Goal: Transaction & Acquisition: Purchase product/service

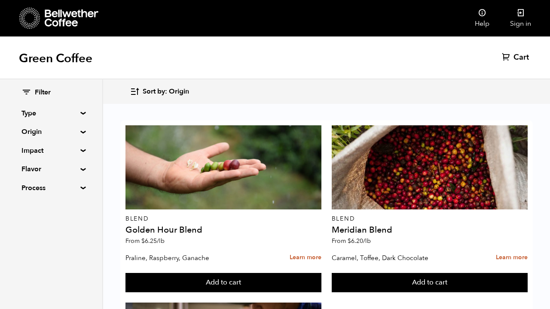
scroll to position [480, 0]
click at [528, 22] on link "Sign in" at bounding box center [521, 18] width 42 height 37
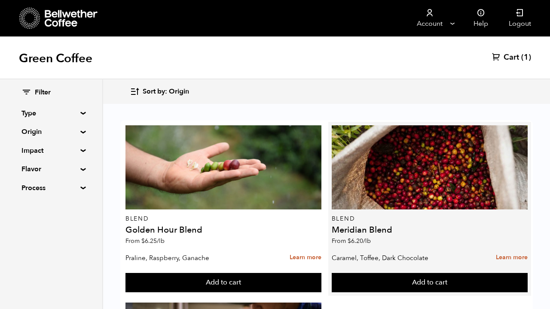
scroll to position [70, 0]
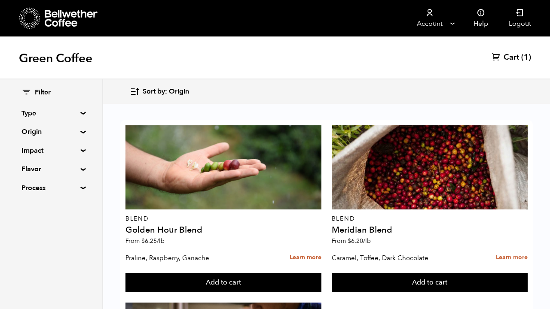
click at [518, 58] on span "Cart" at bounding box center [510, 57] width 15 height 10
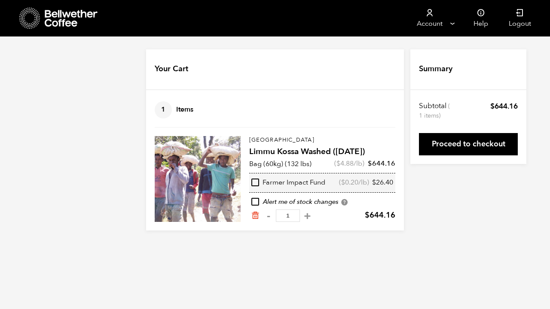
click at [63, 21] on icon at bounding box center [72, 18] width 54 height 17
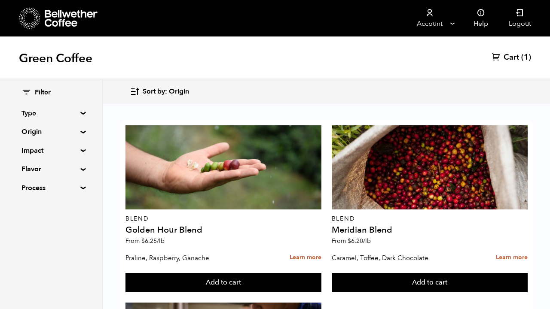
scroll to position [616, 0]
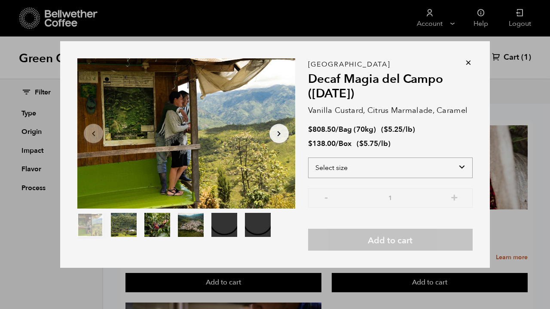
select select "bag"
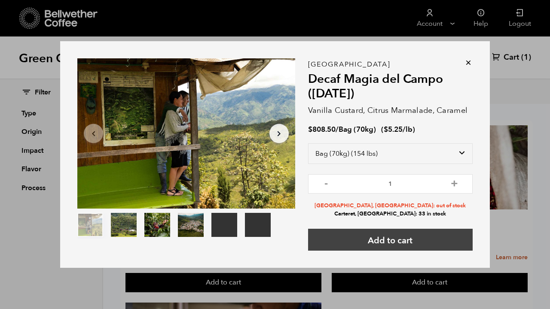
click at [398, 244] on button "Add to cart" at bounding box center [390, 240] width 165 height 22
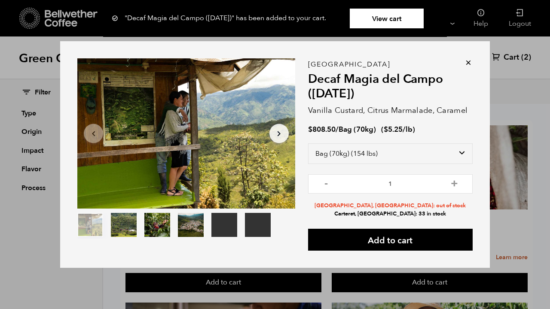
click at [468, 62] on icon at bounding box center [468, 62] width 9 height 9
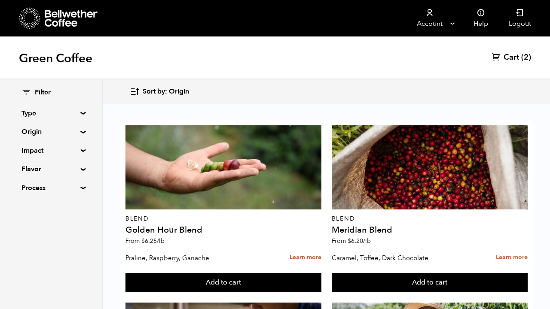
scroll to position [534, 0]
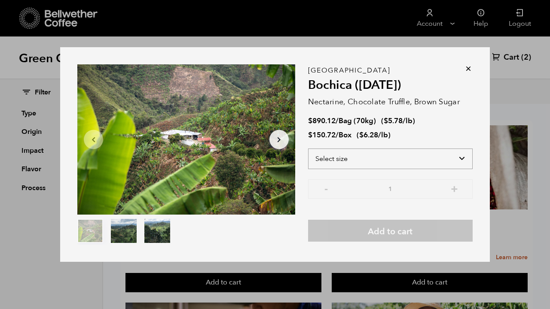
select select "bag"
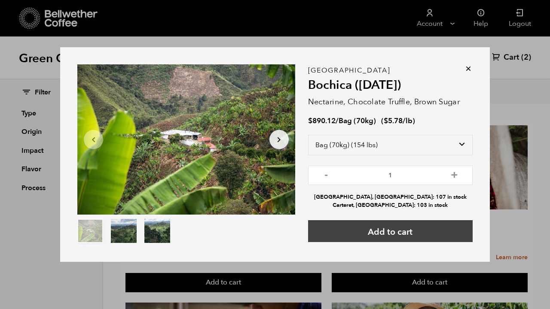
click at [391, 232] on button "Add to cart" at bounding box center [390, 231] width 165 height 22
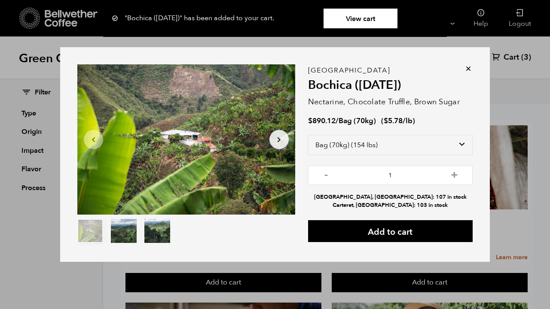
click at [358, 18] on link "View cart" at bounding box center [360, 19] width 74 height 20
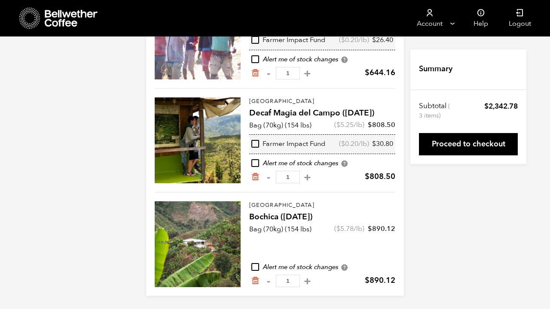
scroll to position [143, 0]
